Goal: Task Accomplishment & Management: Manage account settings

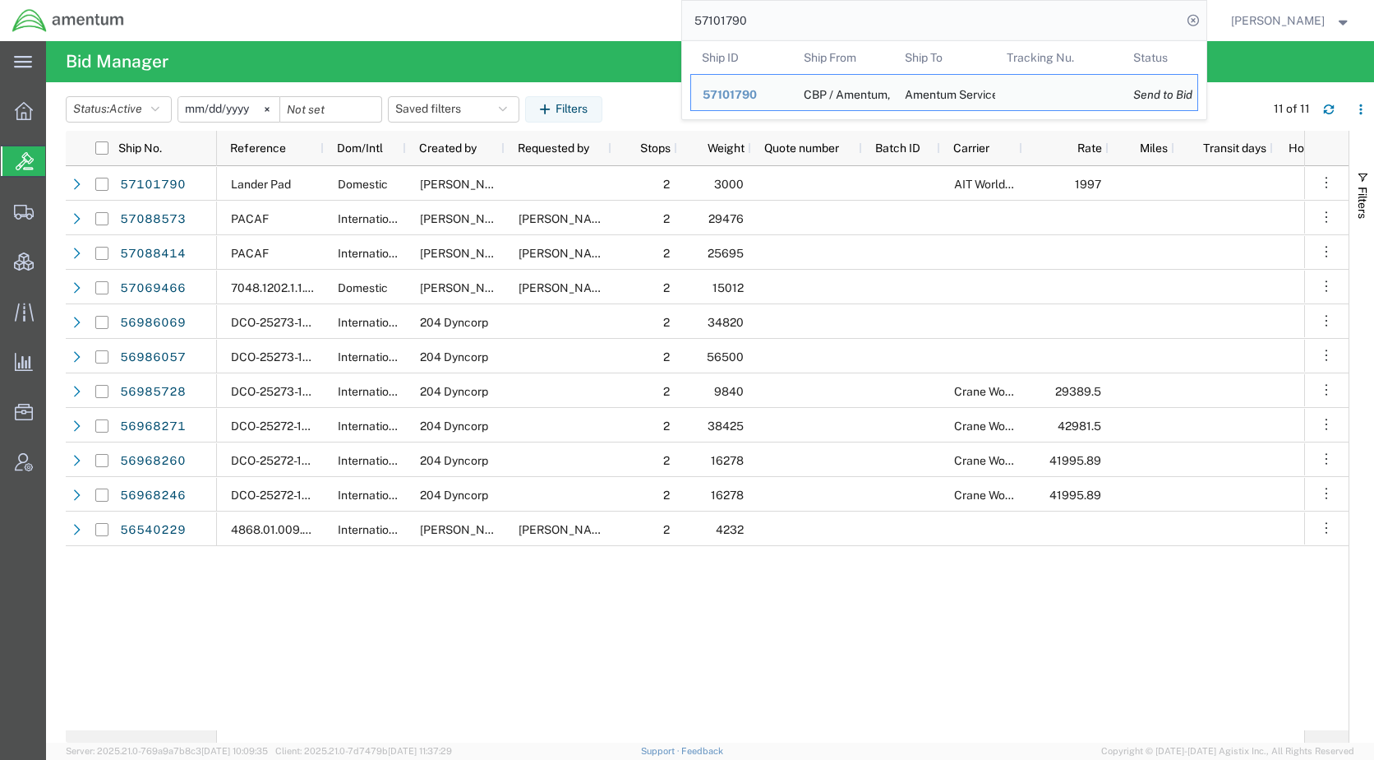
drag, startPoint x: 855, startPoint y: 21, endPoint x: 624, endPoint y: 28, distance: 231.1
click at [624, 28] on div "57101790 Ship ID Ship From Ship To Tracking Nu. Status Ship ID 57101790 Ship Fr…" at bounding box center [671, 20] width 1070 height 41
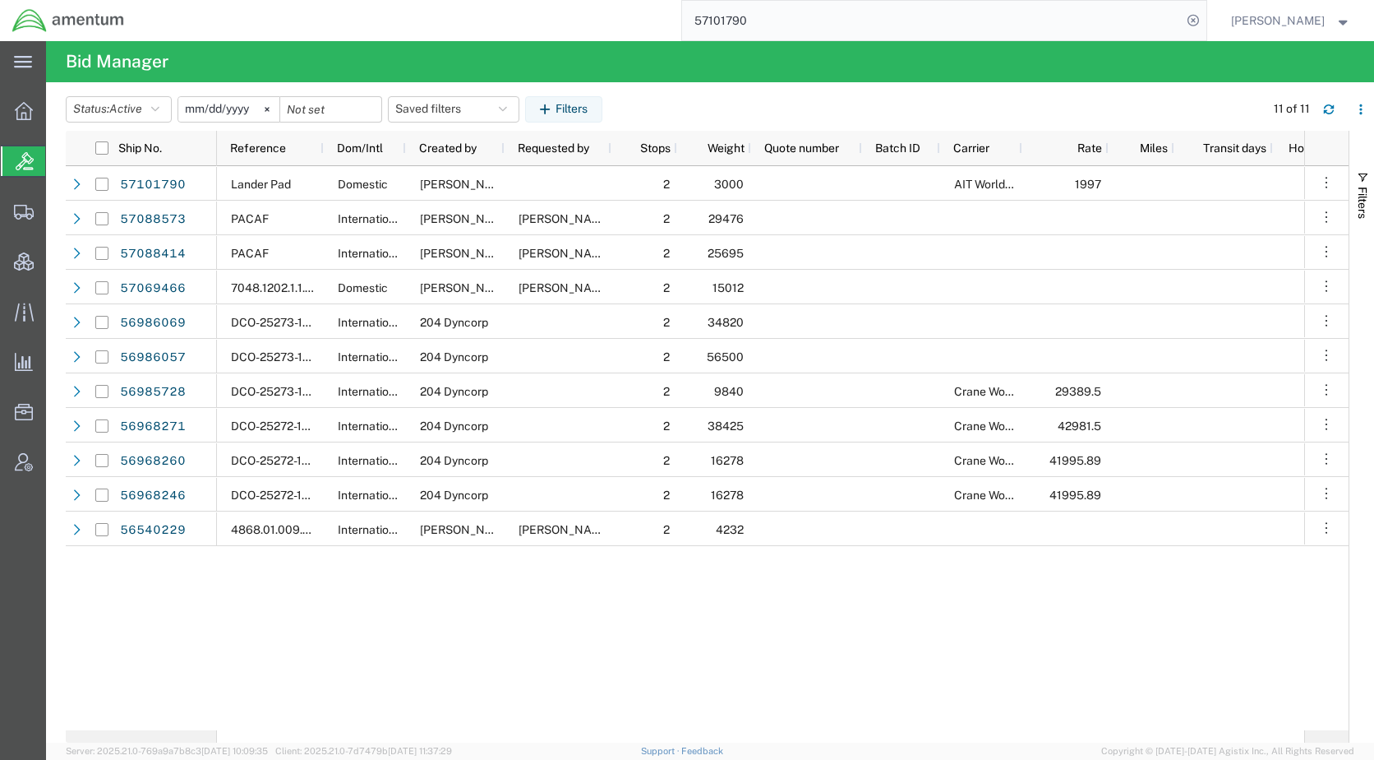
paste input "9975"
type input "57109975"
click at [1205, 21] on icon at bounding box center [1193, 20] width 23 height 23
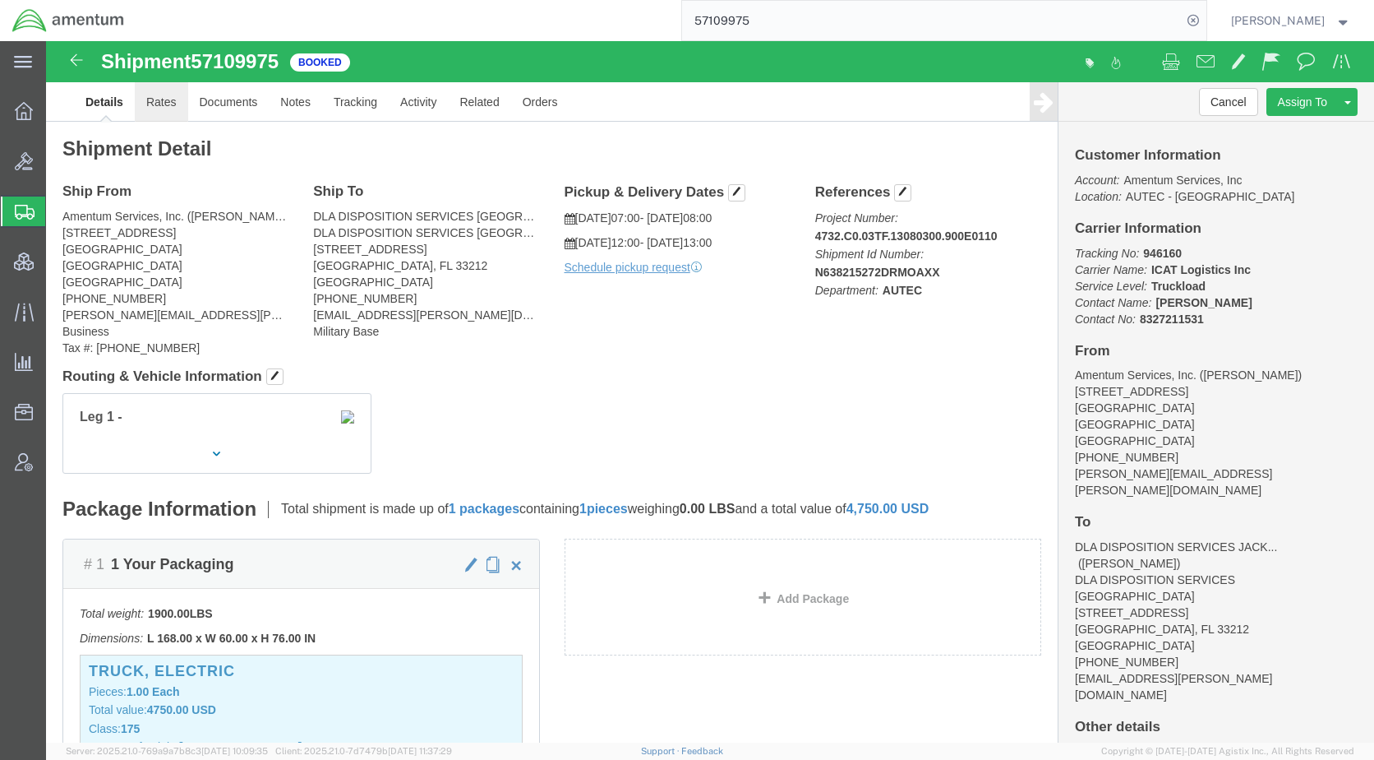
click link "Rates"
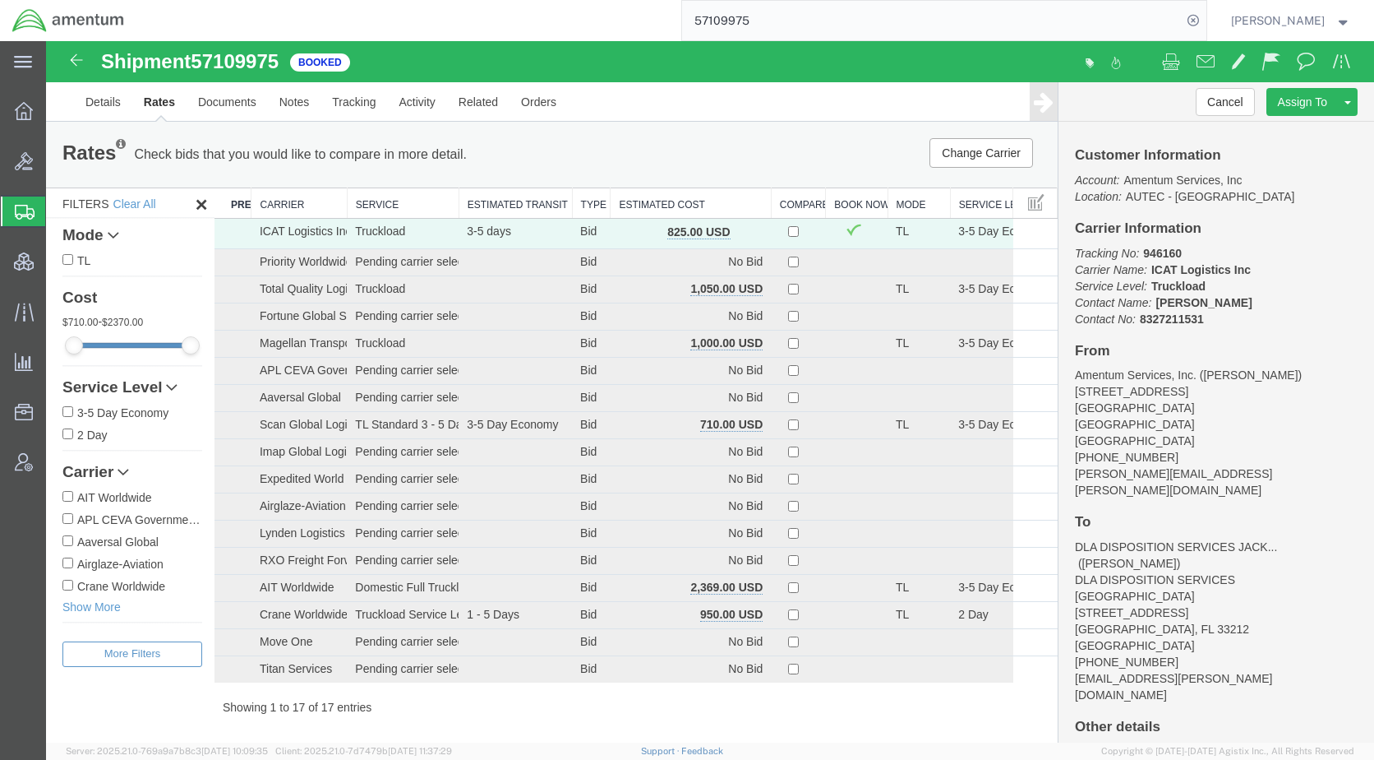
click at [639, 201] on th "Estimated Cost" at bounding box center [691, 203] width 160 height 30
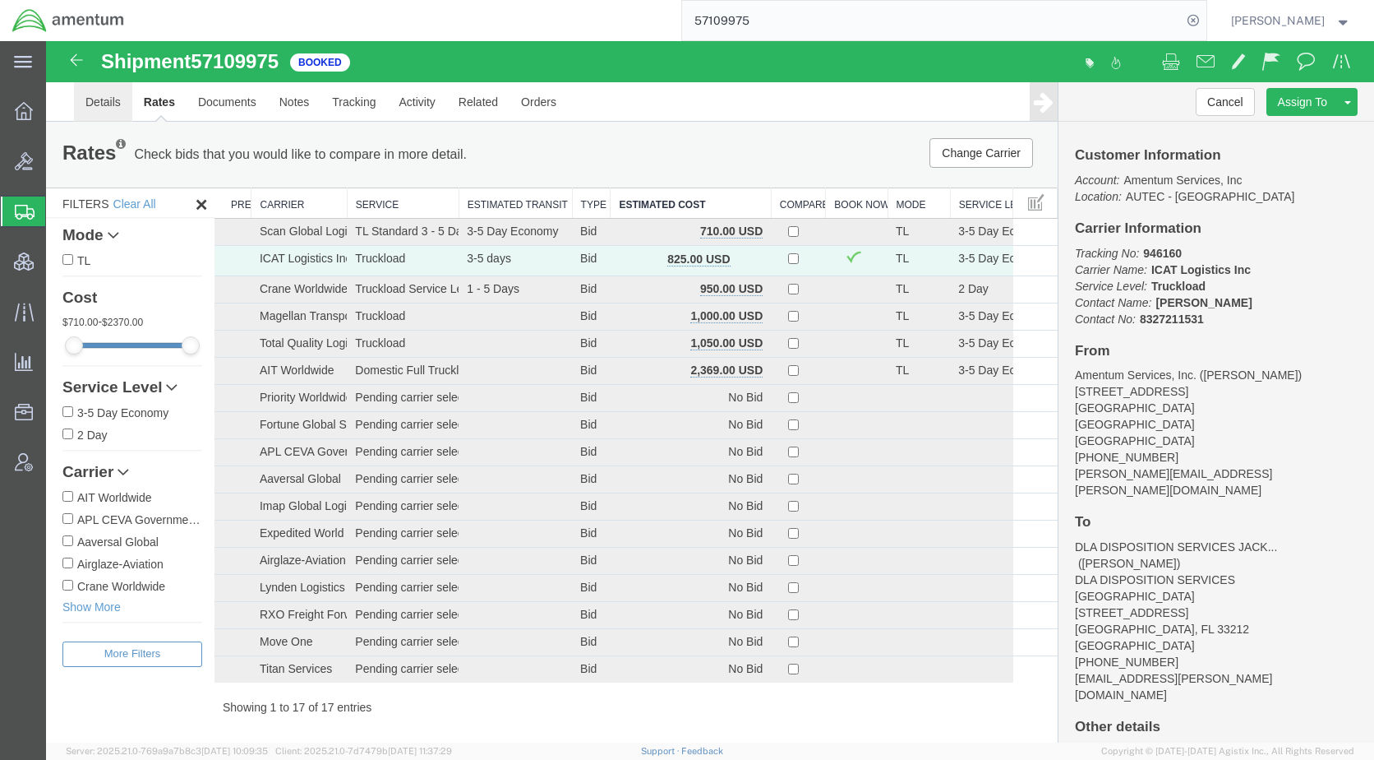
click at [95, 95] on link "Details" at bounding box center [103, 101] width 58 height 39
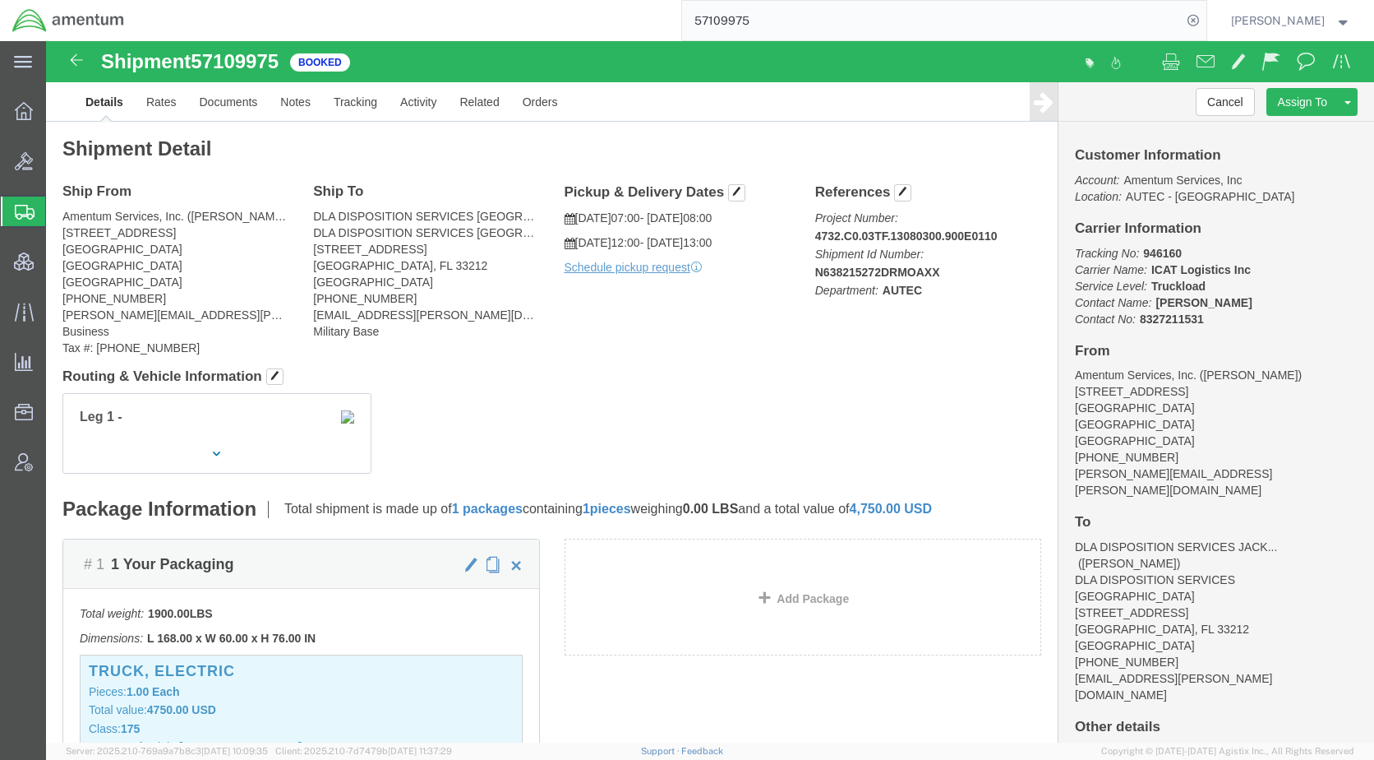
click at [58, 217] on span "Shipments" at bounding box center [51, 211] width 13 height 33
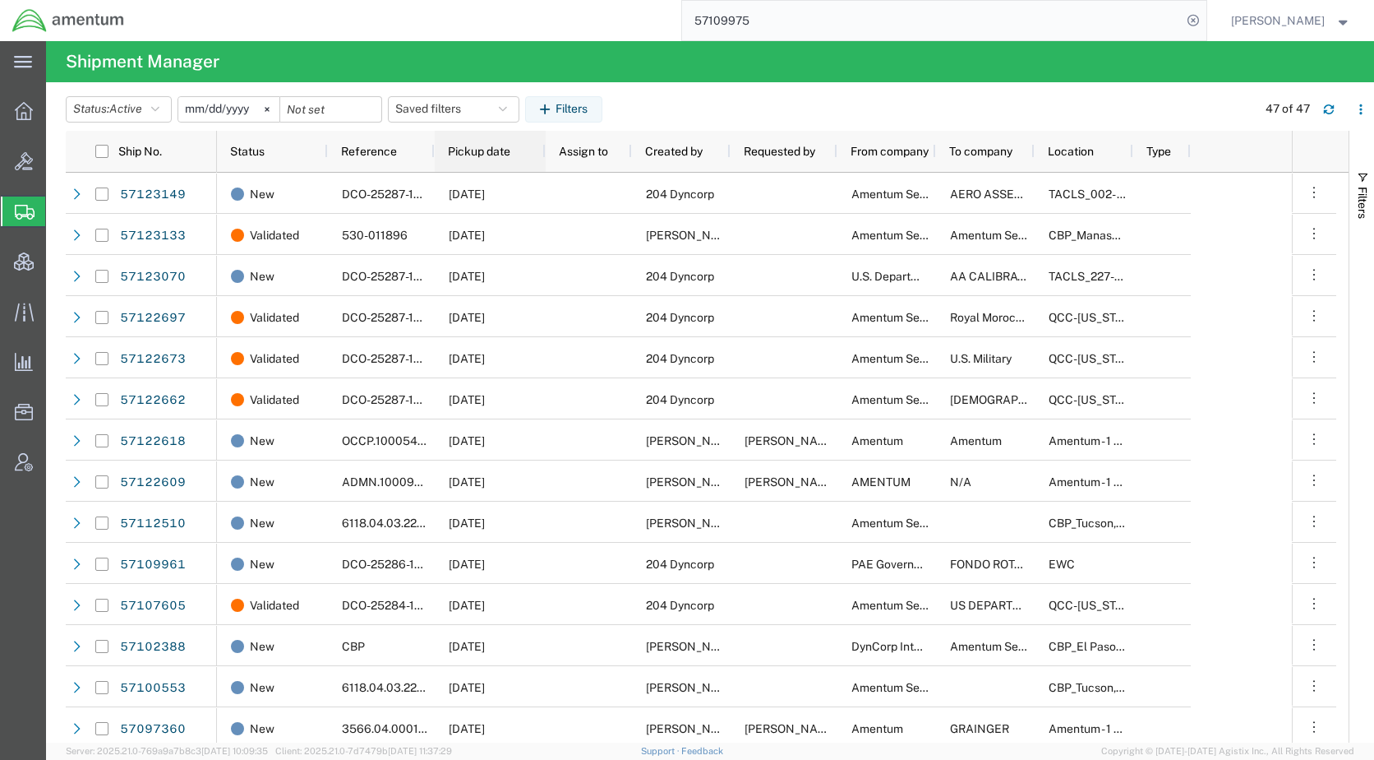
click at [471, 153] on span "Pickup date" at bounding box center [479, 151] width 62 height 13
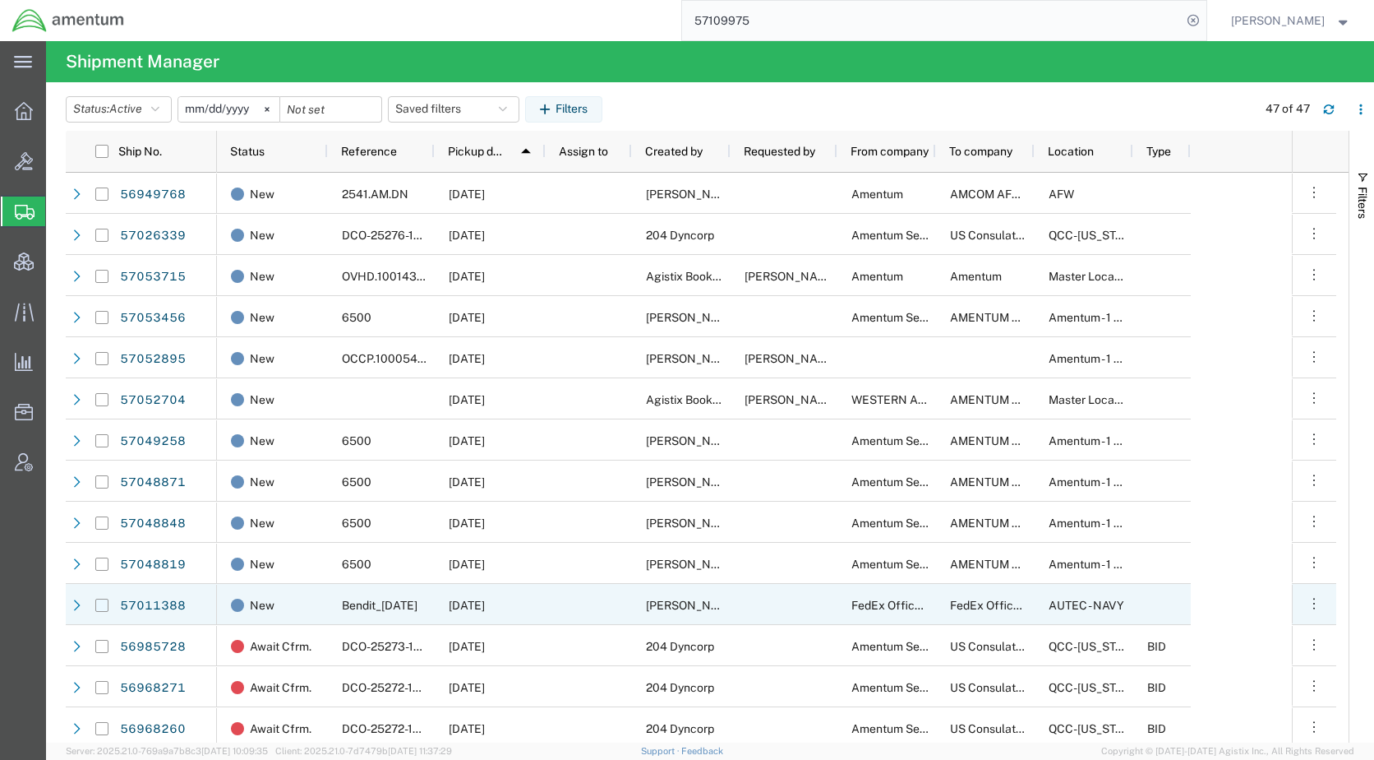
click at [102, 608] on input "Press Space to toggle row selection (unchecked)" at bounding box center [101, 604] width 13 height 13
checkbox input "true"
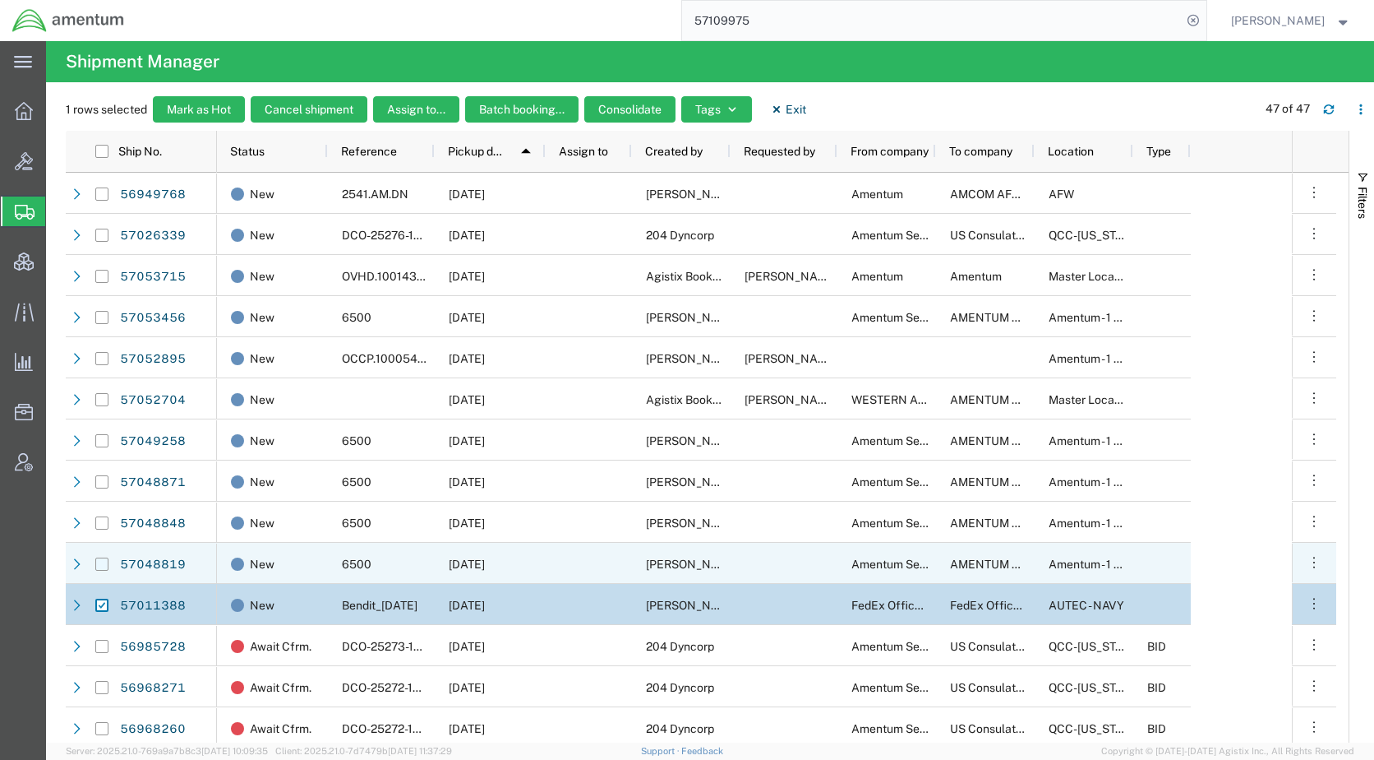
click at [103, 562] on input "Press Space to toggle row selection (unchecked)" at bounding box center [101, 563] width 13 height 13
checkbox input "true"
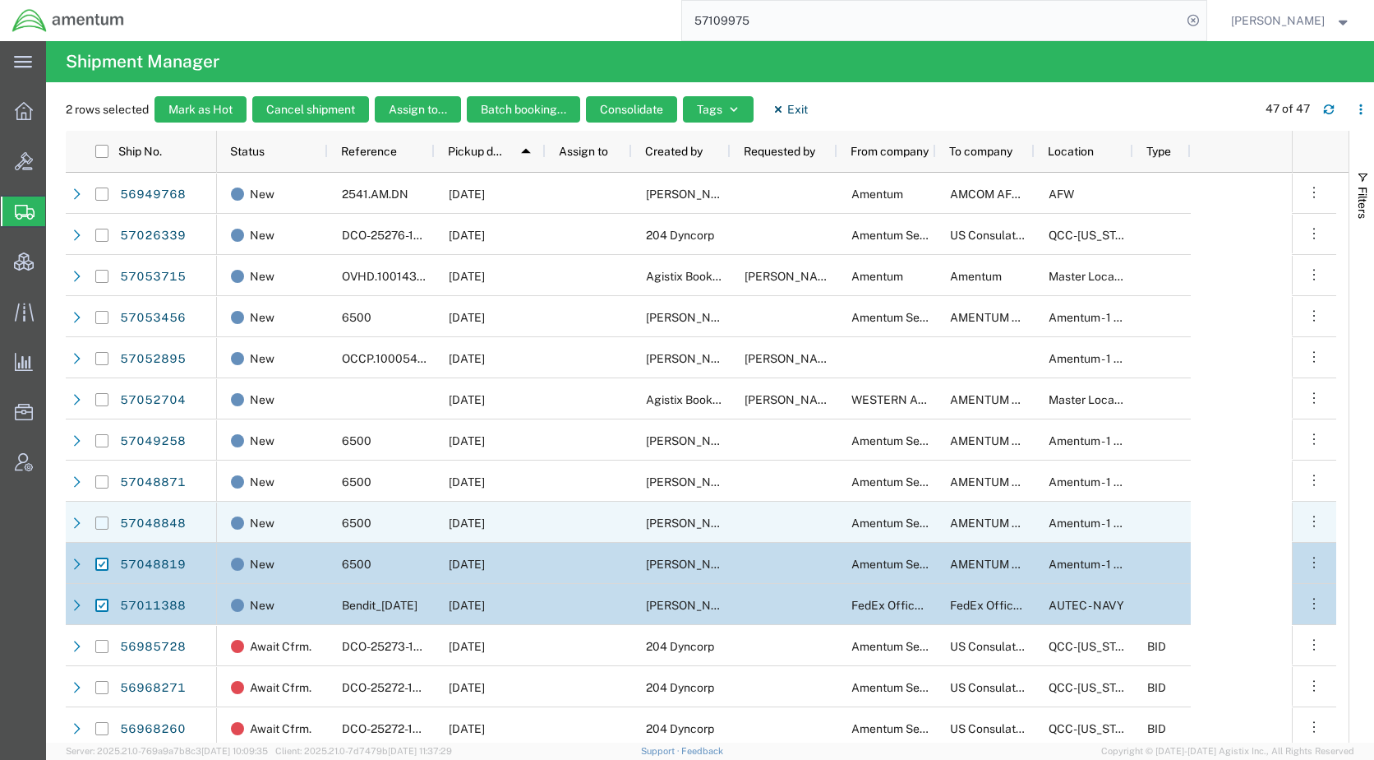
click at [103, 523] on input "Press Space to toggle row selection (unchecked)" at bounding box center [101, 522] width 13 height 13
checkbox input "true"
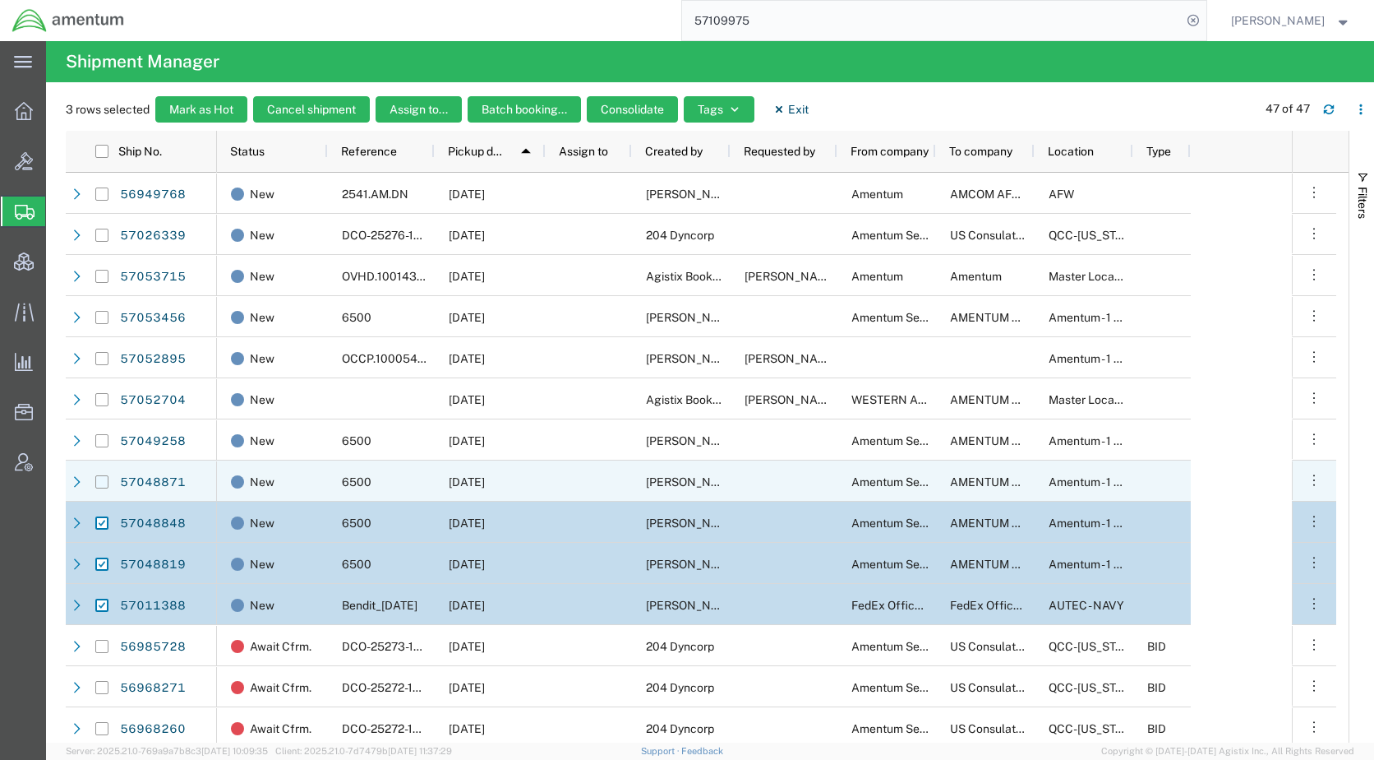
click at [104, 478] on input "Press Space to toggle row selection (unchecked)" at bounding box center [101, 481] width 13 height 13
checkbox input "true"
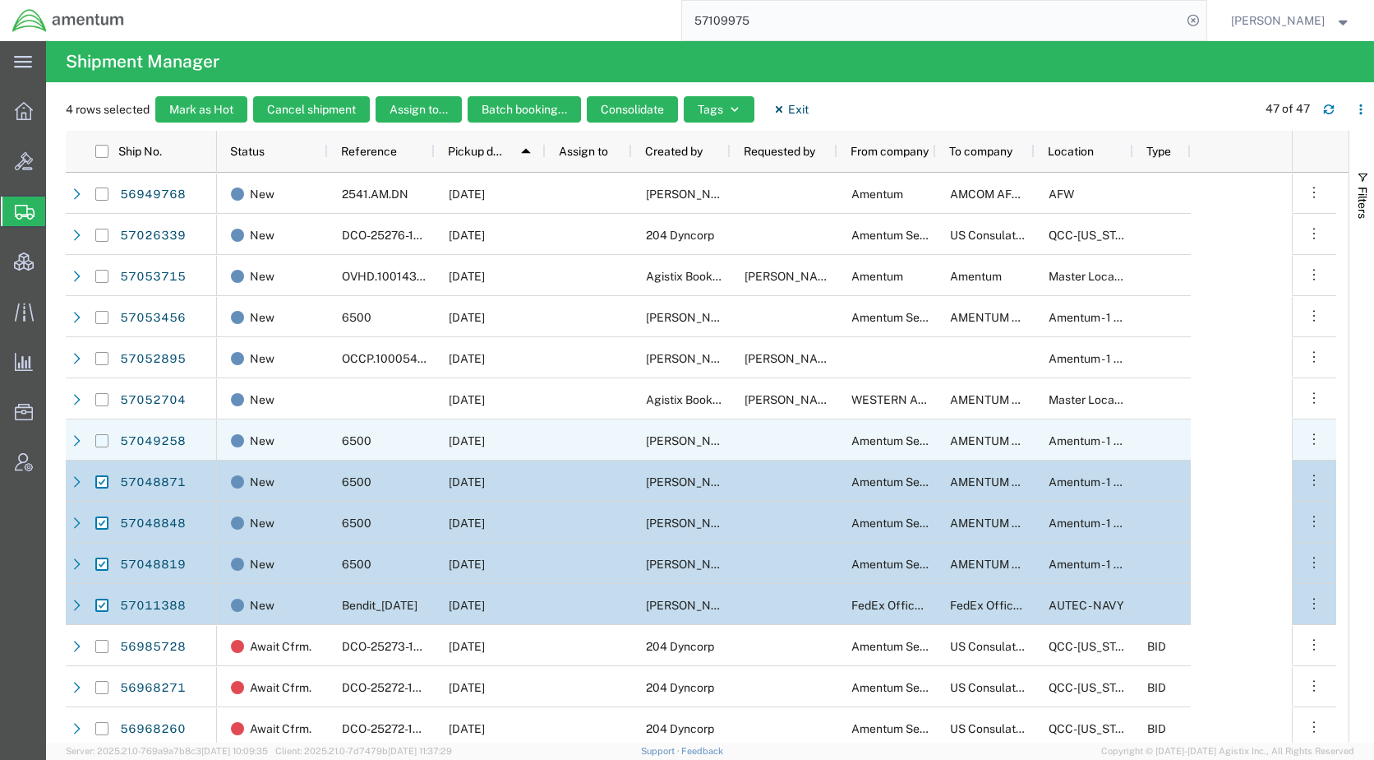
click at [102, 440] on input "Press Space to toggle row selection (unchecked)" at bounding box center [101, 440] width 13 height 13
checkbox input "true"
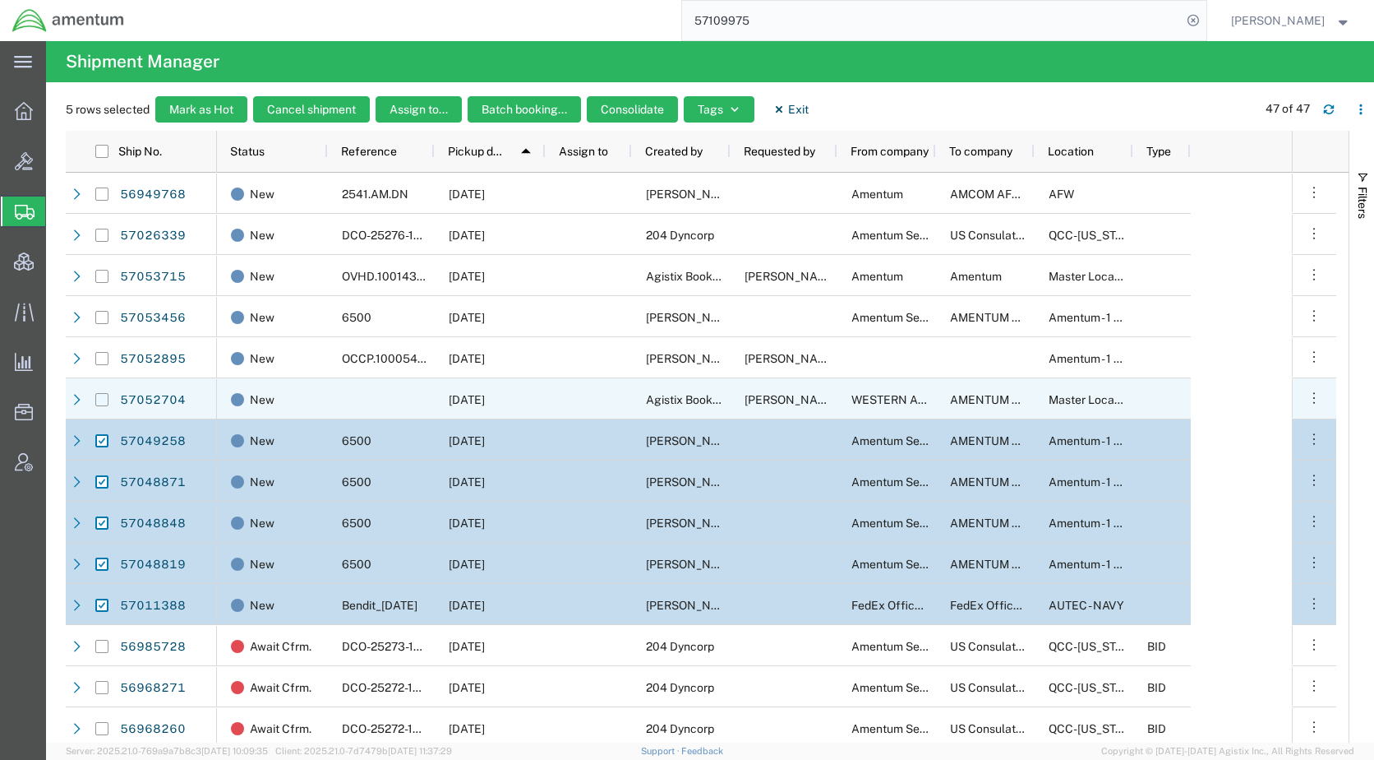
click at [103, 402] on input "Press Space to toggle row selection (unchecked)" at bounding box center [101, 399] width 13 height 13
checkbox input "true"
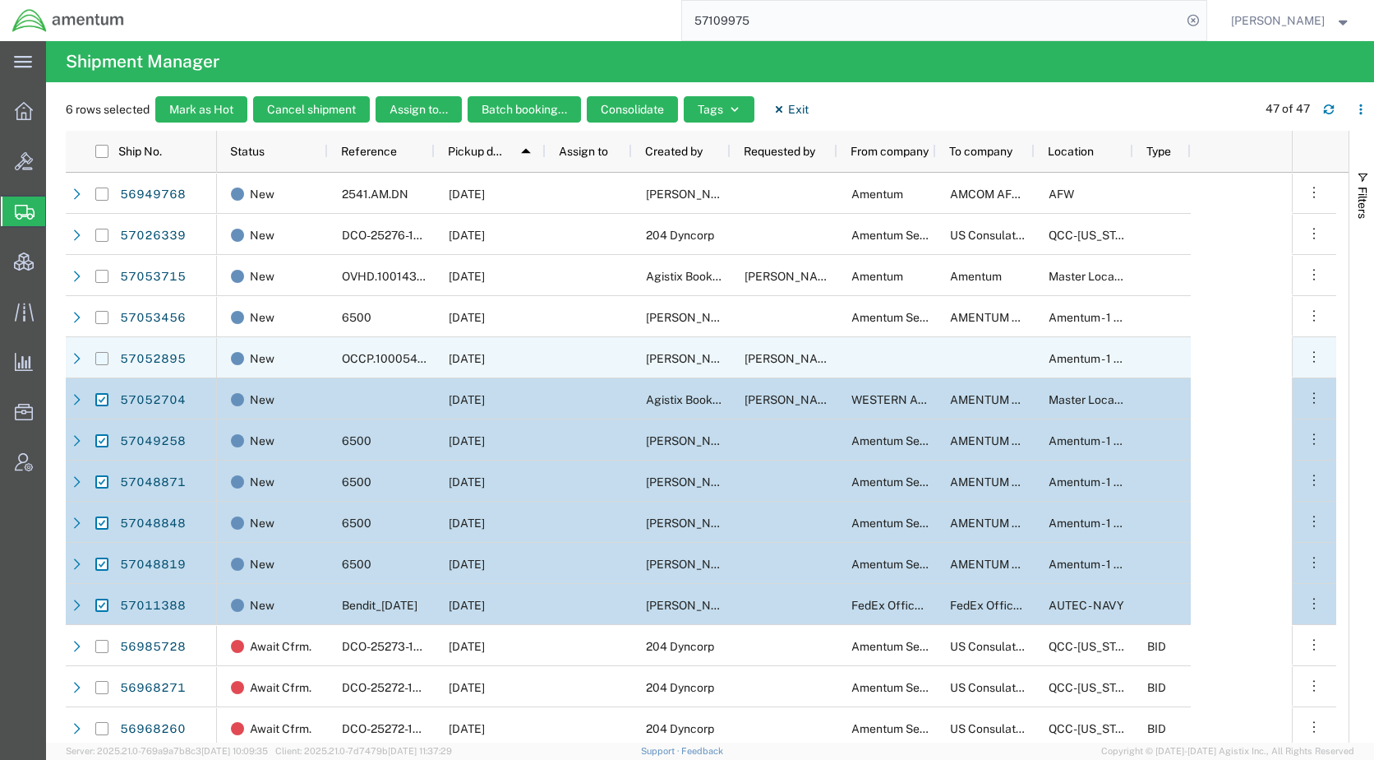
click at [101, 361] on input "Press Space to toggle row selection (unchecked)" at bounding box center [101, 358] width 13 height 13
checkbox input "true"
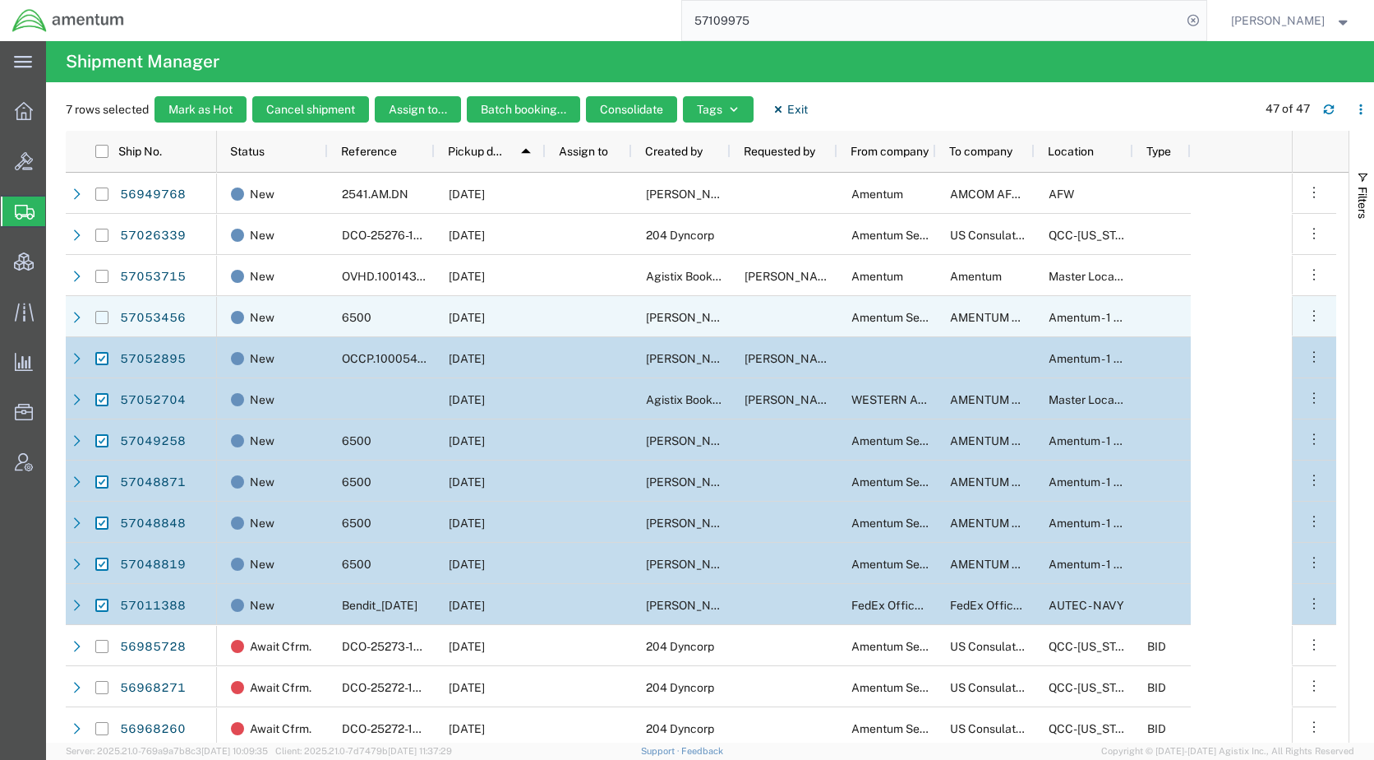
click at [103, 314] on input "Press Space to toggle row selection (unchecked)" at bounding box center [101, 317] width 13 height 13
checkbox input "true"
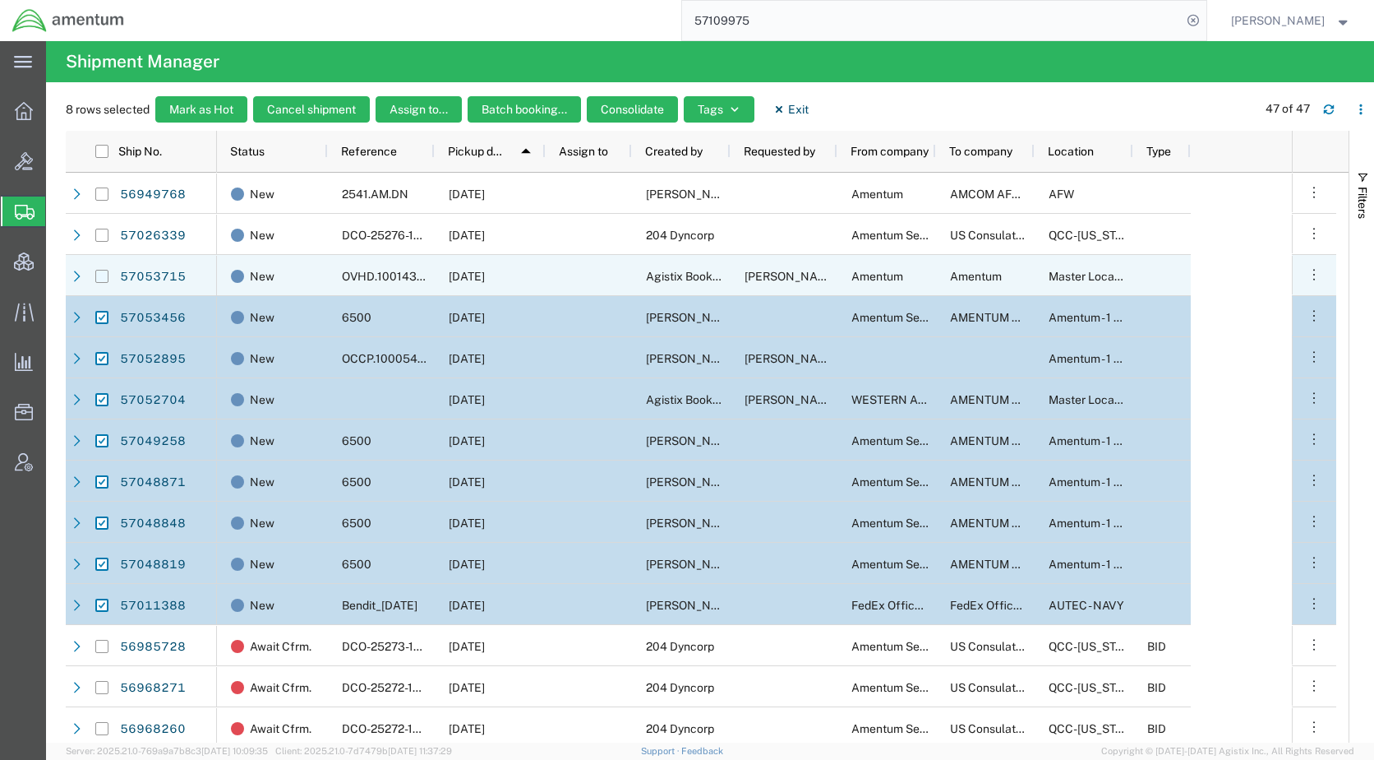
click at [100, 273] on input "Press Space to toggle row selection (unchecked)" at bounding box center [101, 276] width 13 height 13
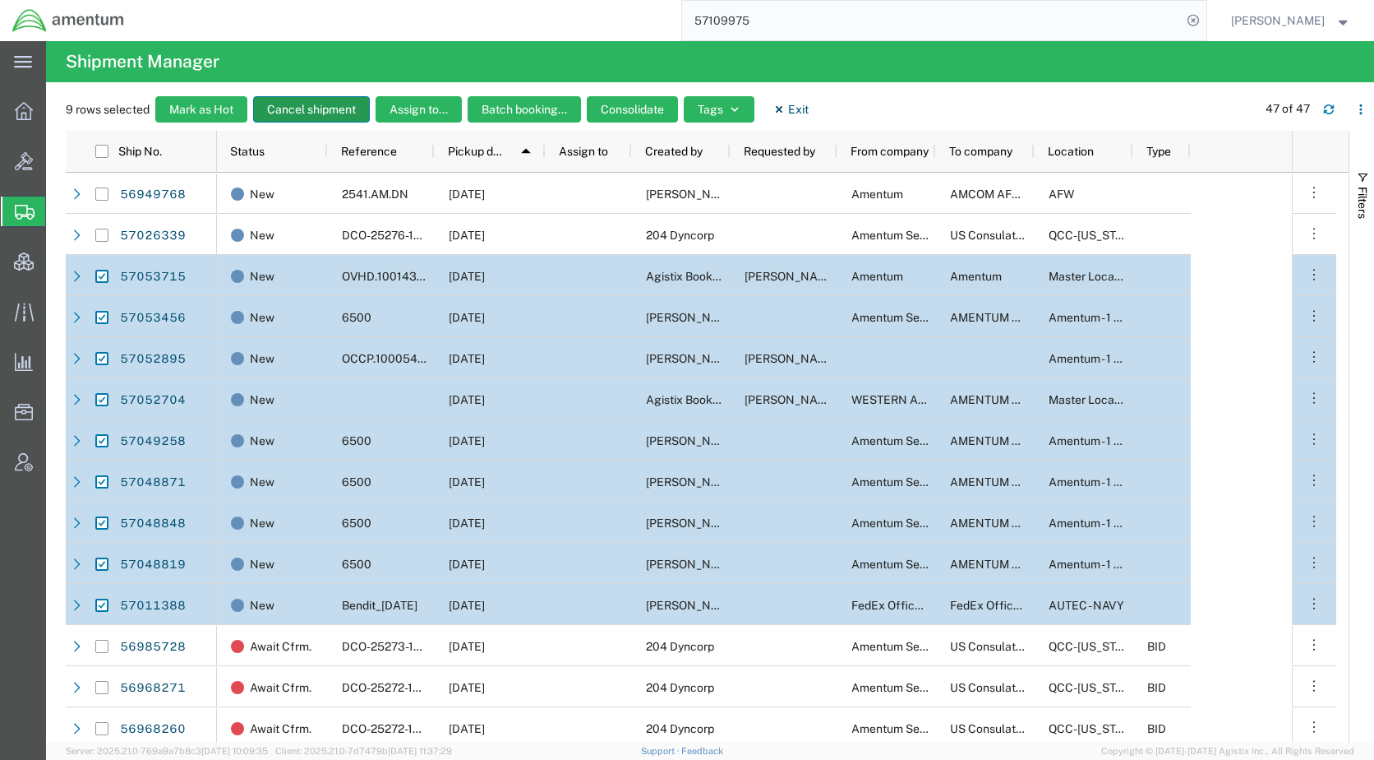
click at [312, 105] on button "Cancel shipment" at bounding box center [311, 109] width 117 height 26
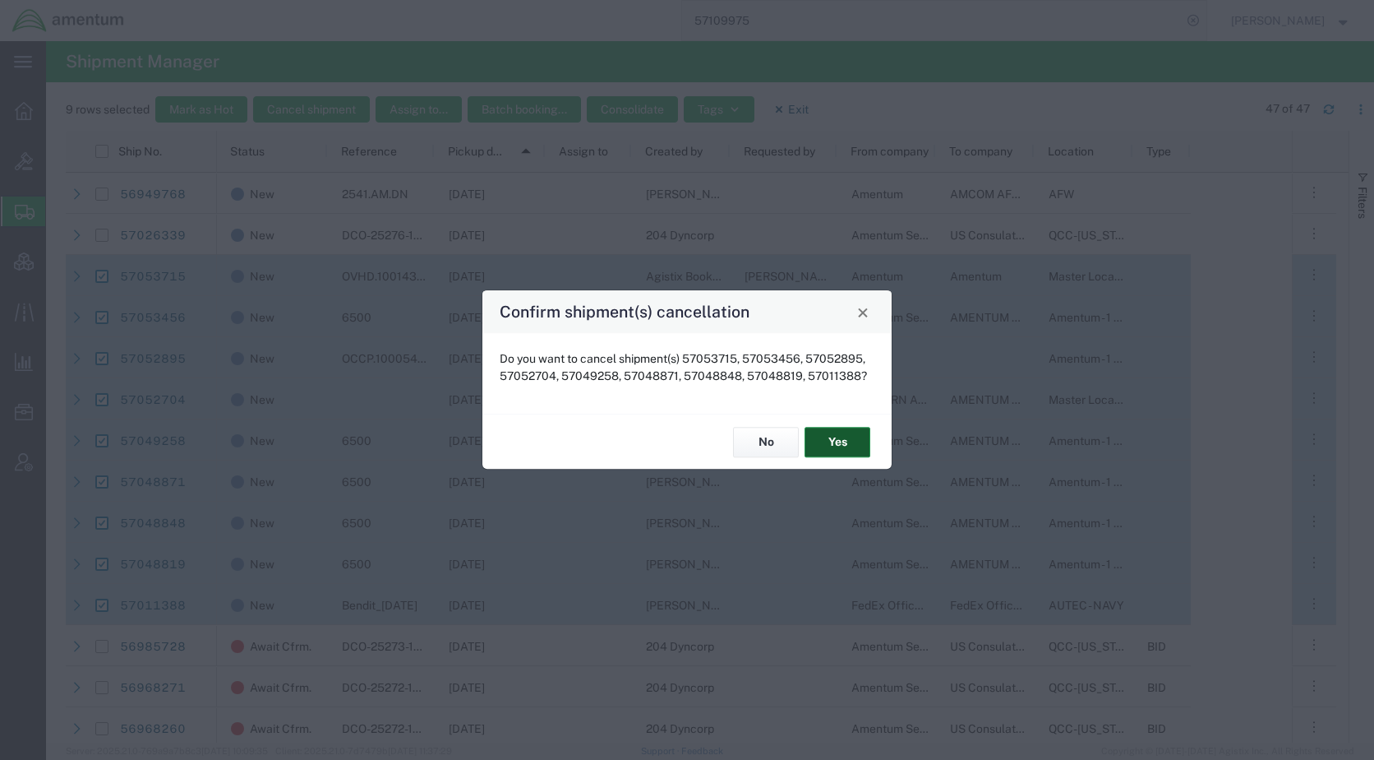
click at [819, 437] on button "Yes" at bounding box center [838, 442] width 66 height 30
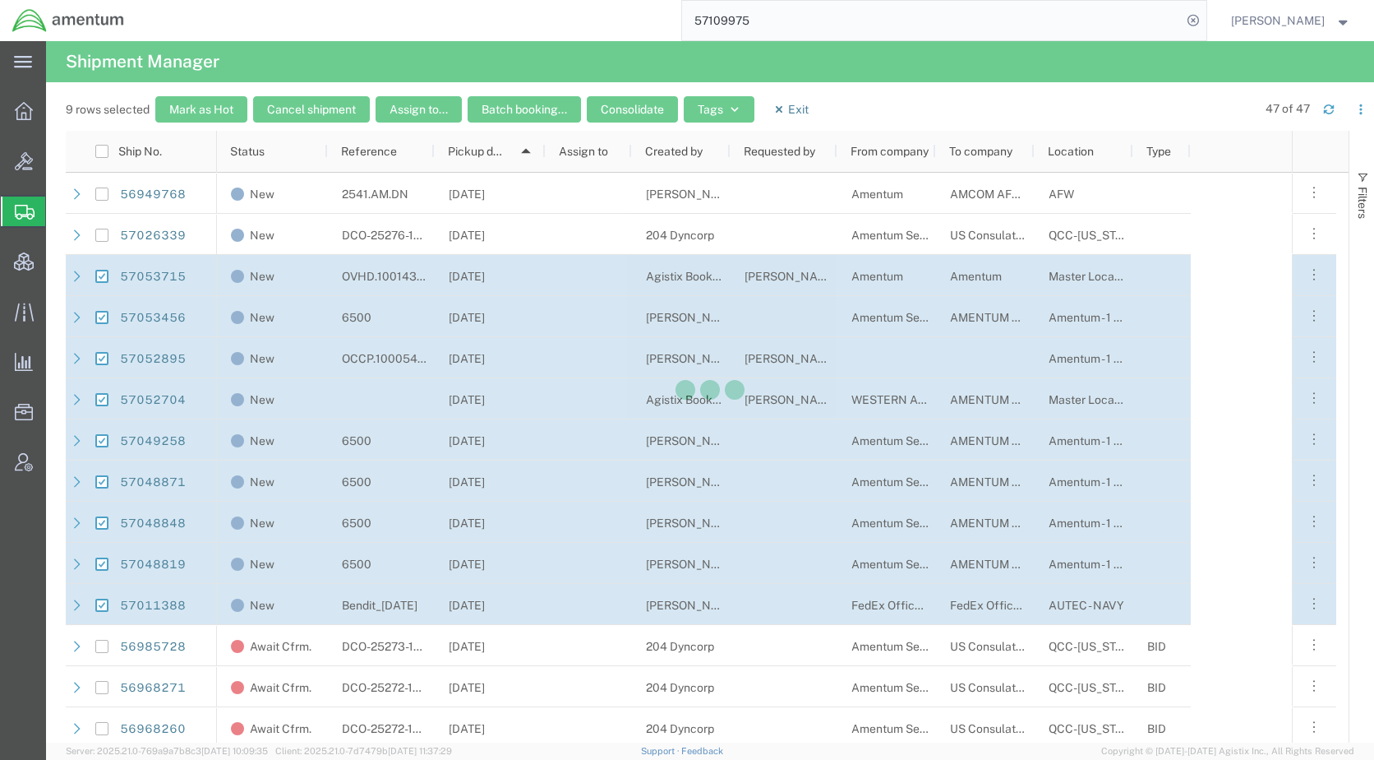
checkbox input "false"
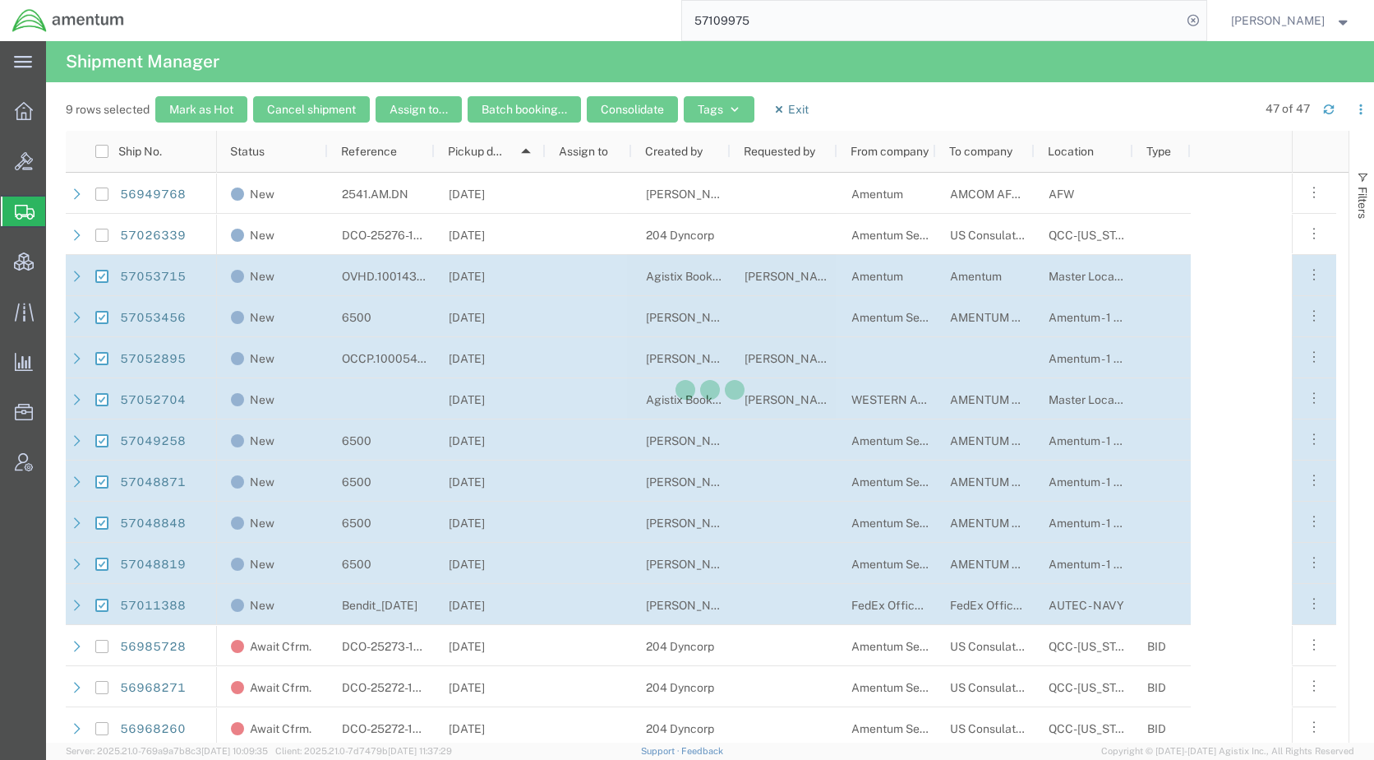
checkbox input "false"
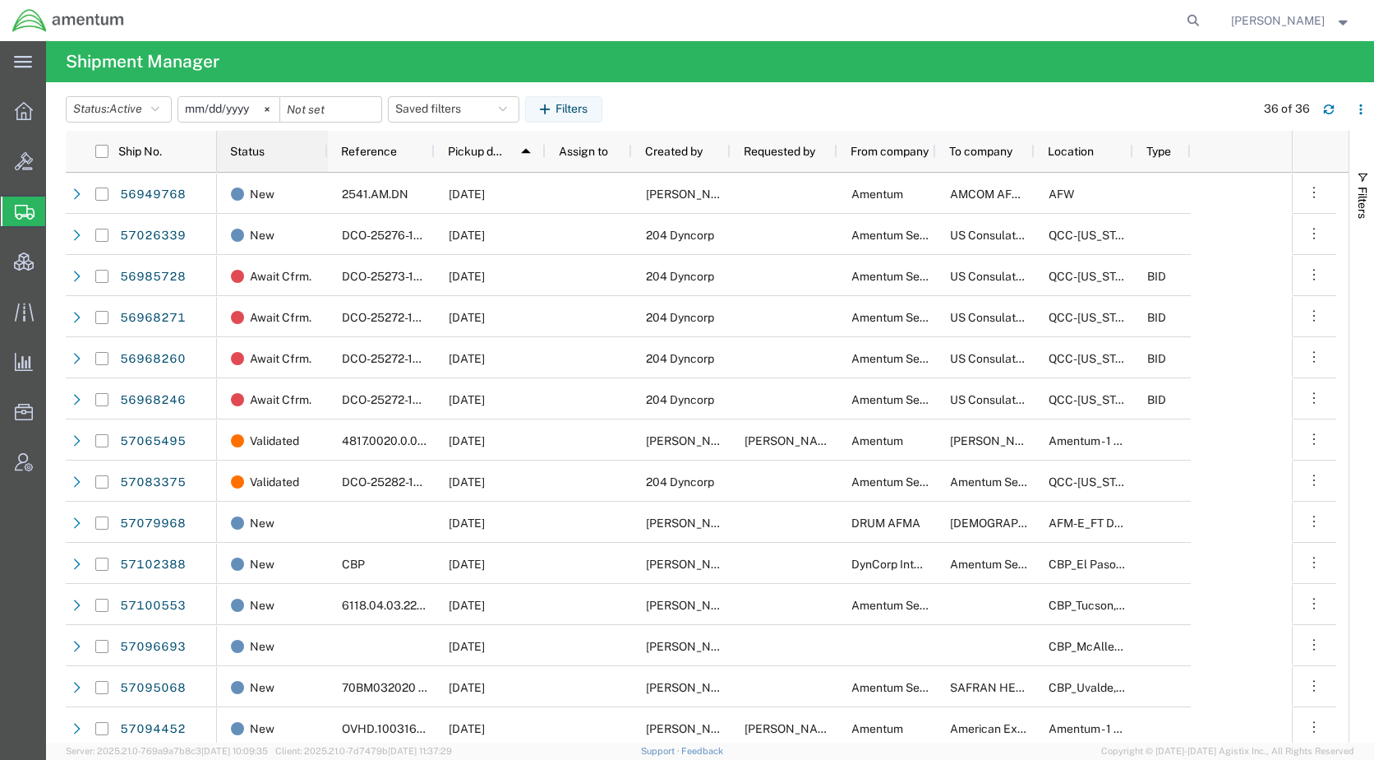
click at [247, 151] on span "Status" at bounding box center [247, 151] width 35 height 13
